Goal: Information Seeking & Learning: Learn about a topic

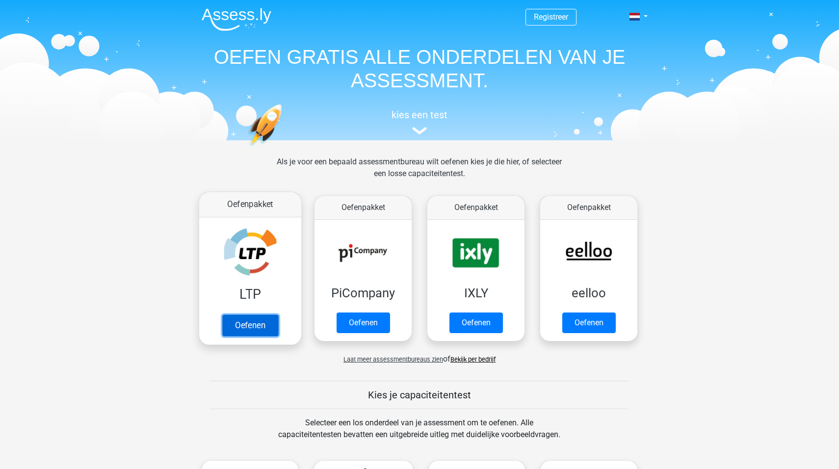
click at [251, 315] on link "Oefenen" at bounding box center [250, 326] width 56 height 22
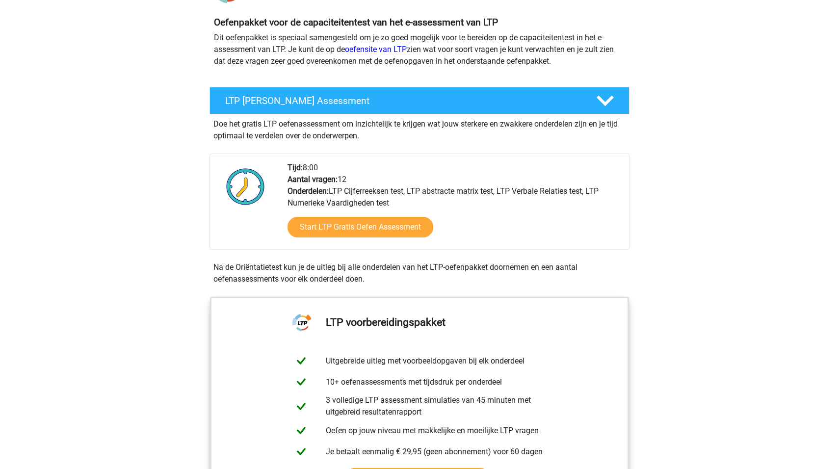
scroll to position [131, 0]
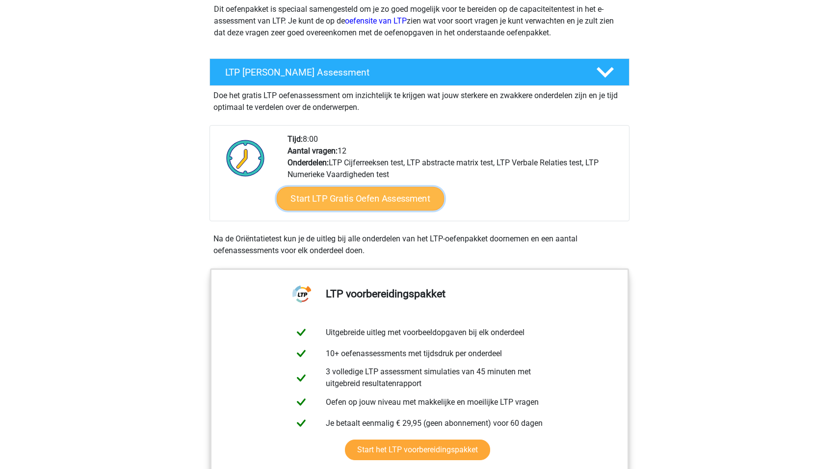
click at [324, 193] on link "Start LTP Gratis Oefen Assessment" at bounding box center [361, 199] width 168 height 24
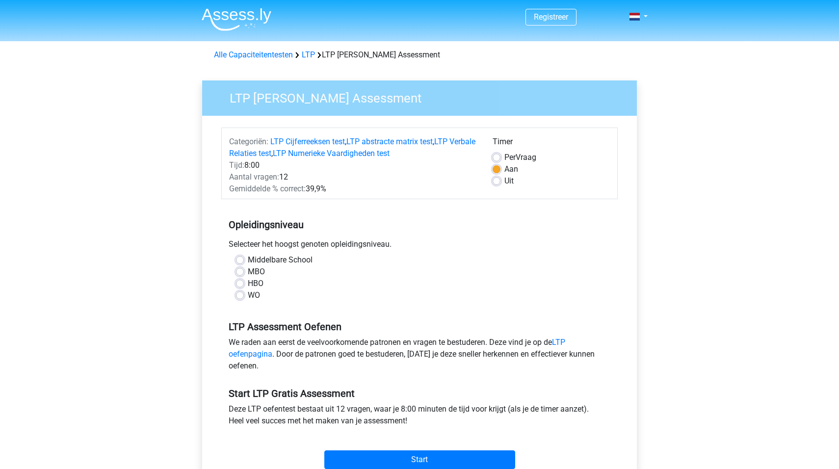
click at [248, 284] on label "HBO" at bounding box center [256, 284] width 16 height 12
click at [237, 284] on input "HBO" at bounding box center [240, 283] width 8 height 10
radio input "true"
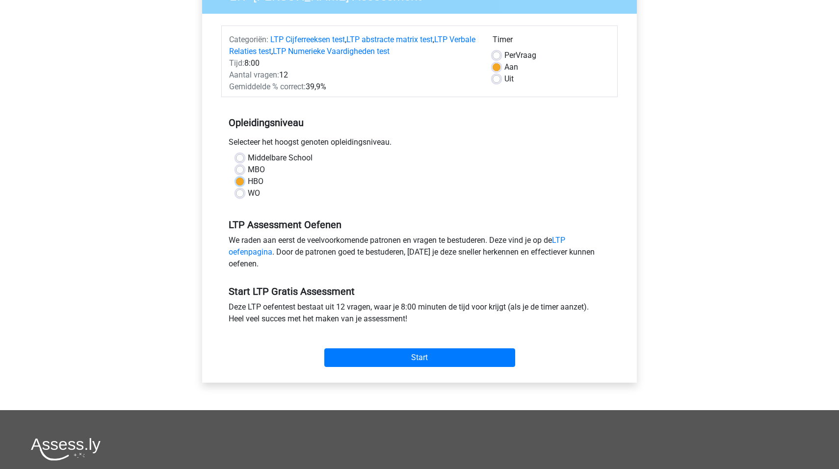
scroll to position [131, 0]
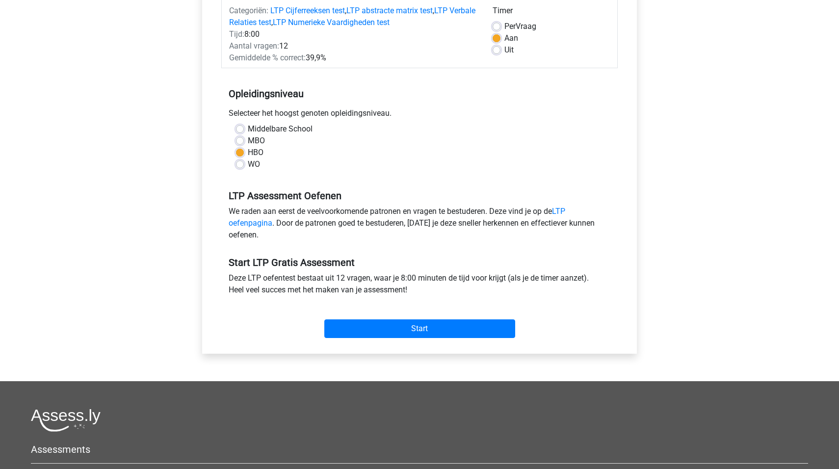
click at [248, 137] on label "MBO" at bounding box center [256, 141] width 17 height 12
click at [237, 137] on input "MBO" at bounding box center [240, 140] width 8 height 10
radio input "true"
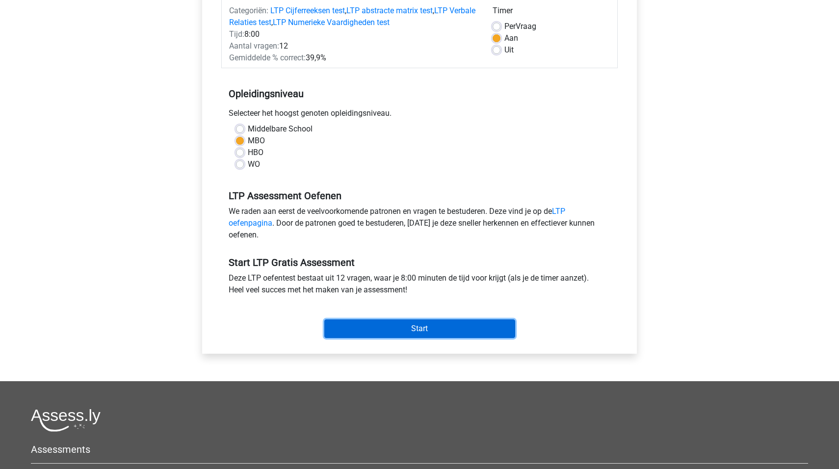
click at [445, 328] on input "Start" at bounding box center [419, 329] width 191 height 19
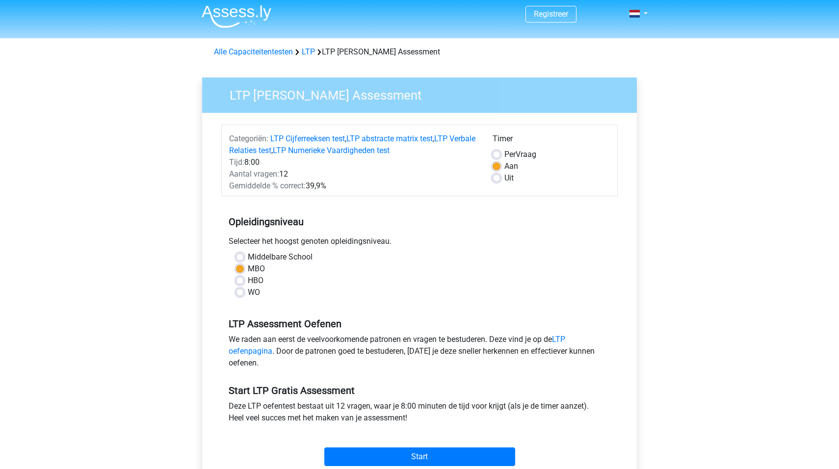
scroll to position [0, 0]
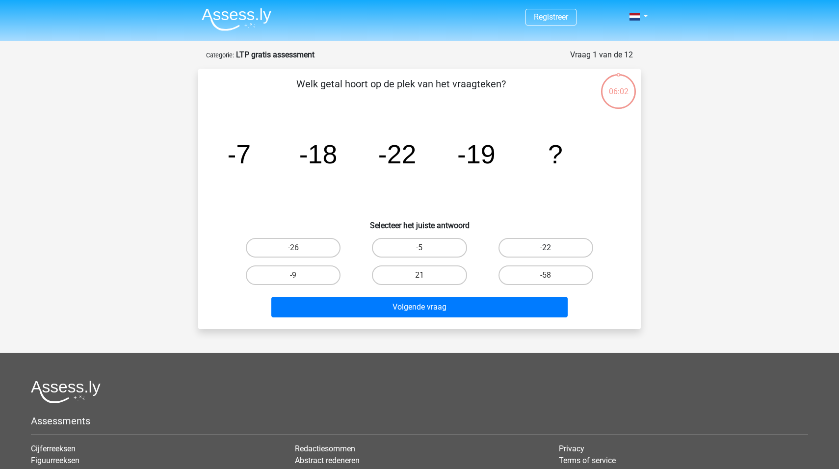
click at [556, 252] on label "-22" at bounding box center [546, 248] width 95 height 20
click at [552, 252] on input "-22" at bounding box center [549, 251] width 6 height 6
radio input "true"
click at [485, 203] on icon "image/svg+xml -7 -18 -22 -19 ?" at bounding box center [420, 163] width 396 height 99
click at [310, 251] on label "-26" at bounding box center [293, 248] width 95 height 20
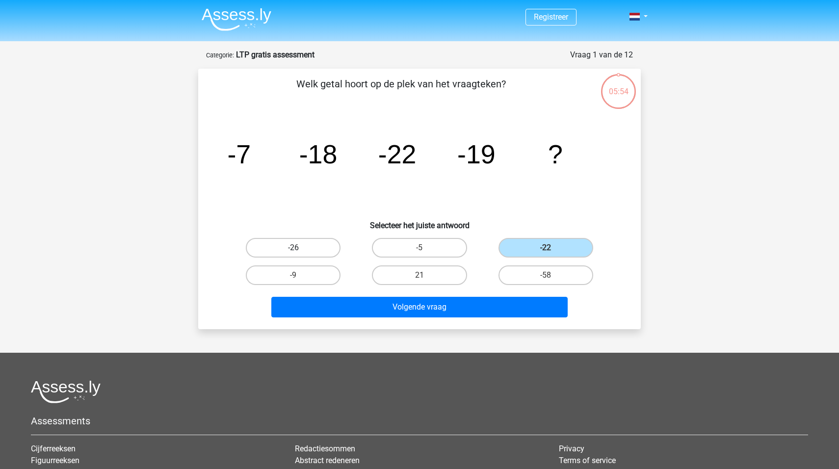
click at [300, 251] on input "-26" at bounding box center [297, 251] width 6 height 6
radio input "true"
click at [437, 281] on label "21" at bounding box center [419, 276] width 95 height 20
click at [426, 281] on input "21" at bounding box center [423, 278] width 6 height 6
radio input "true"
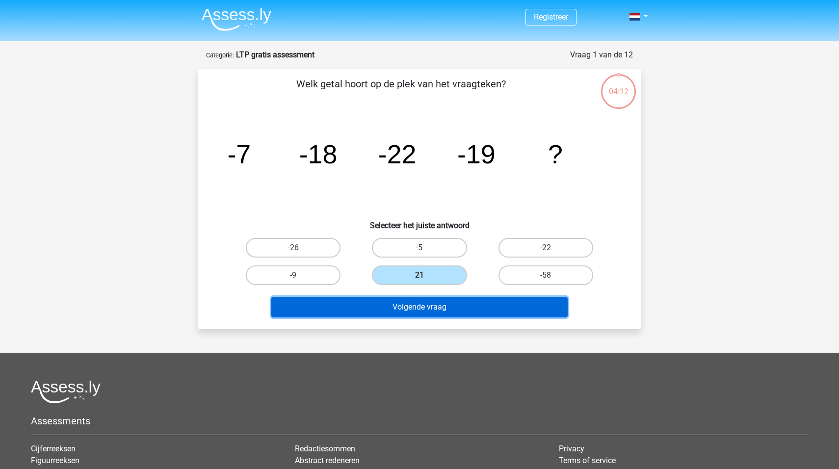
click at [431, 308] on button "Volgende vraag" at bounding box center [419, 307] width 297 height 21
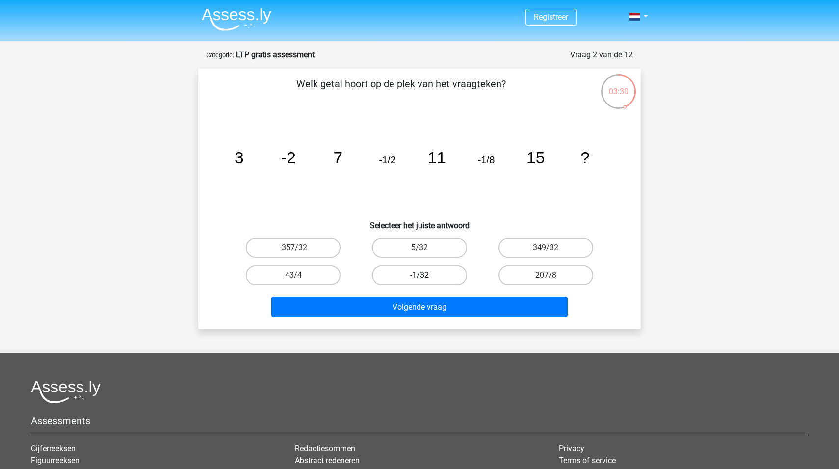
click at [390, 275] on label "-1/32" at bounding box center [419, 276] width 95 height 20
click at [420, 275] on input "-1/32" at bounding box center [423, 278] width 6 height 6
radio input "true"
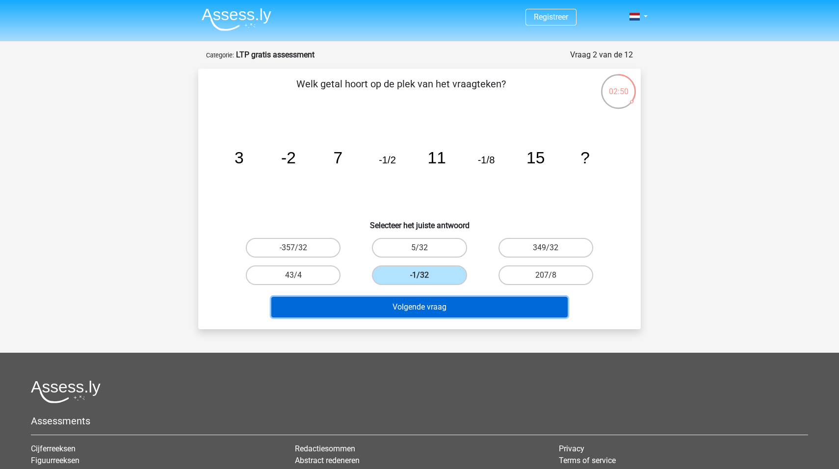
click at [414, 308] on button "Volgende vraag" at bounding box center [419, 307] width 297 height 21
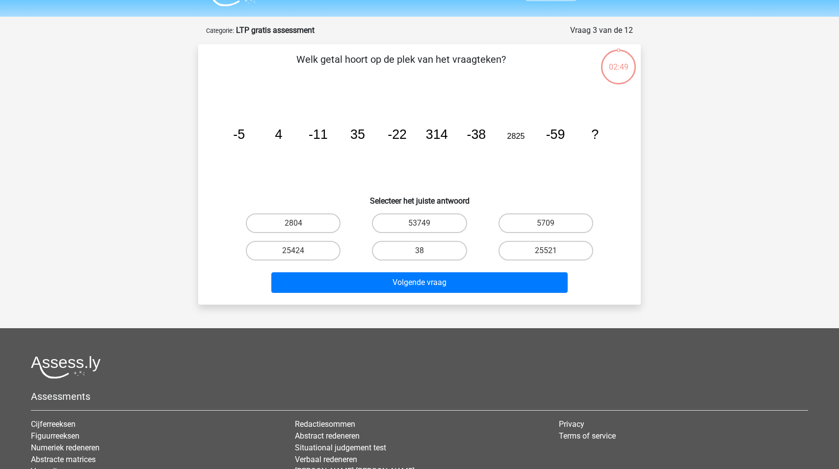
scroll to position [49, 0]
